Goal: Obtain resource: Download file/media

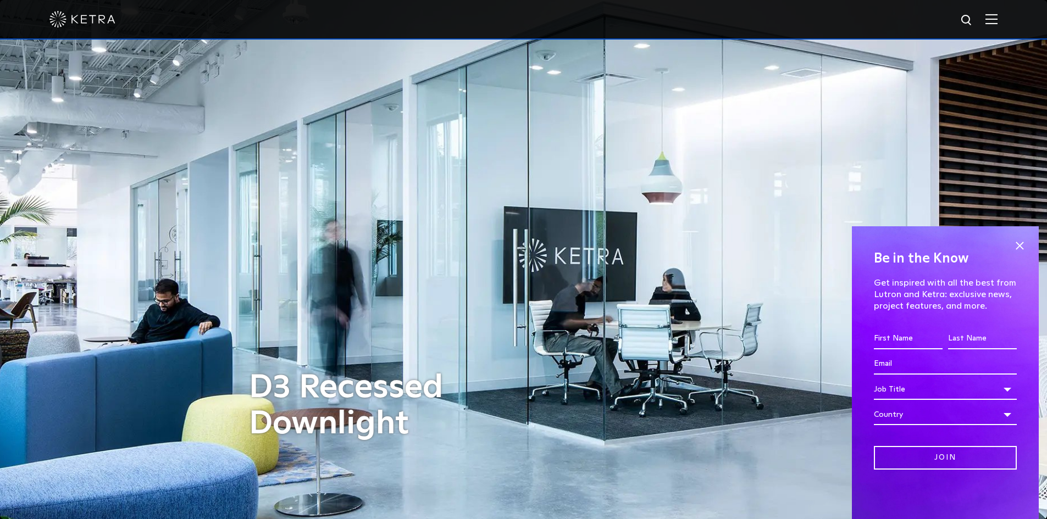
click at [998, 19] on img at bounding box center [991, 19] width 12 height 10
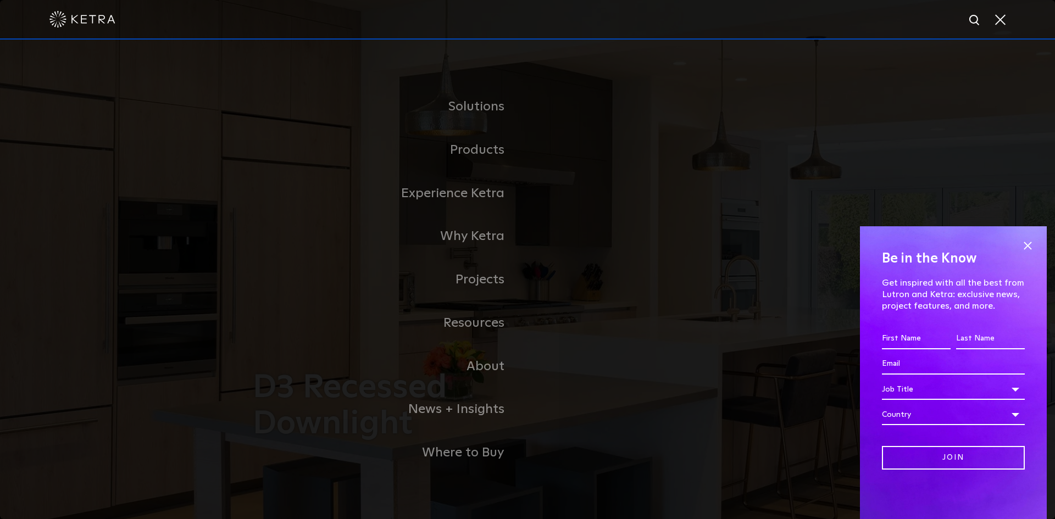
click at [0, 0] on link "Residential Products" at bounding box center [0, 0] width 0 height 0
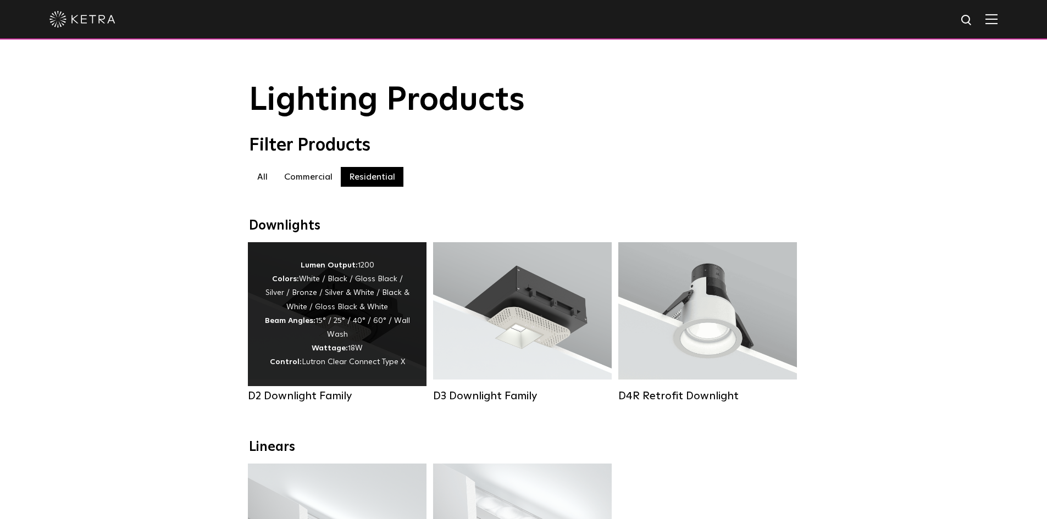
click at [304, 359] on div "Lumen Output: 1200 Colors: White / Black / Gloss Black / Silver / Bronze / Silv…" at bounding box center [337, 314] width 146 height 111
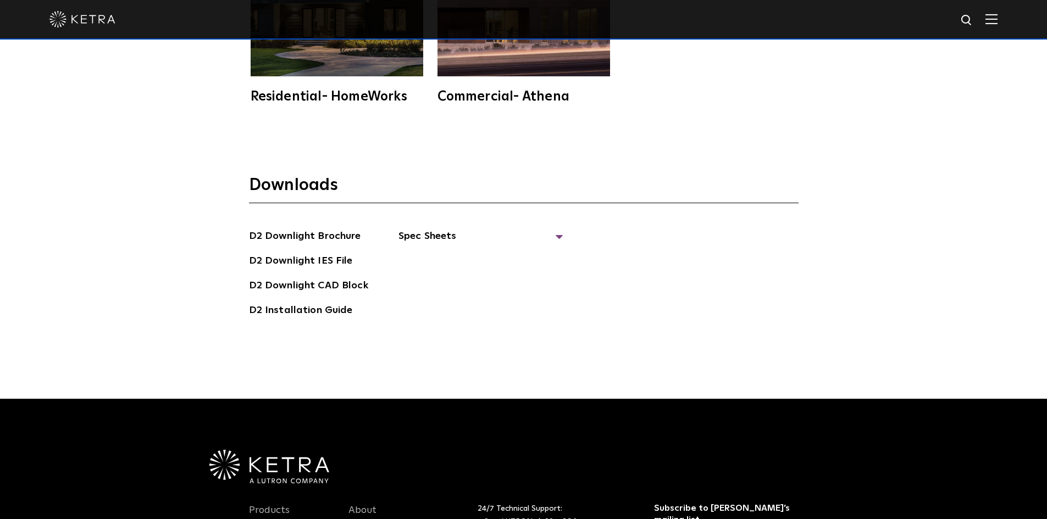
scroll to position [3188, 0]
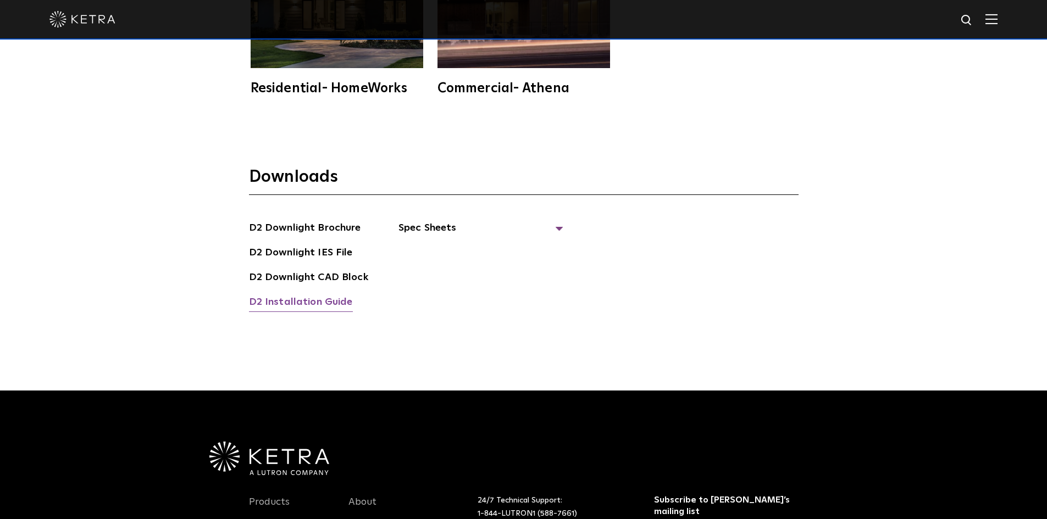
click at [294, 295] on link "D2 Installation Guide" at bounding box center [301, 304] width 104 height 18
